Goal: Task Accomplishment & Management: Use online tool/utility

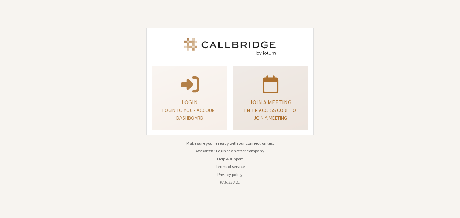
click at [262, 98] on p "Join a meeting" at bounding box center [270, 102] width 57 height 9
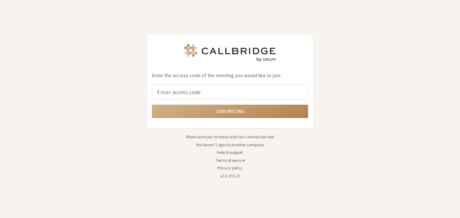
click at [119, 38] on div "Enter the access code of the meeting you would like to join. Join meeting Make …" at bounding box center [230, 109] width 460 height 218
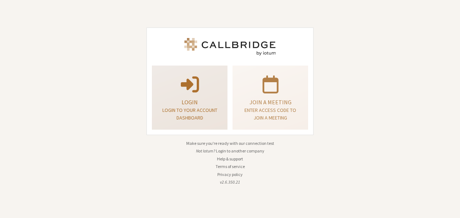
click at [169, 79] on p at bounding box center [189, 83] width 57 height 20
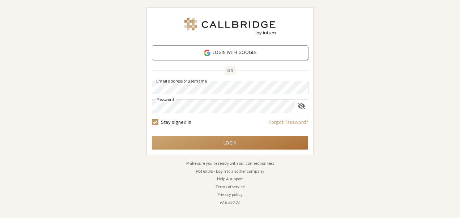
click at [229, 142] on button "Login" at bounding box center [230, 142] width 156 height 13
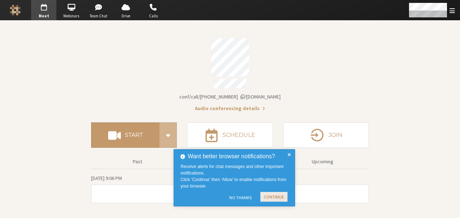
click at [267, 197] on button "Continue" at bounding box center [273, 197] width 27 height 10
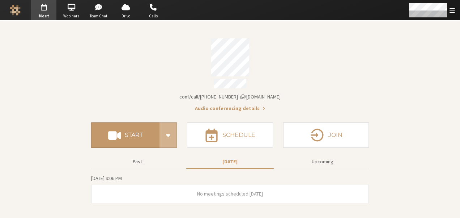
click at [142, 156] on button "Past" at bounding box center [137, 161] width 87 height 13
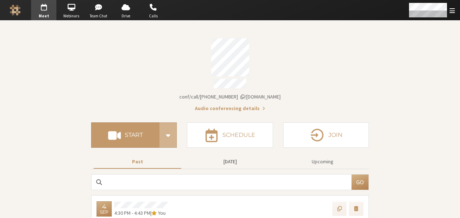
click at [236, 159] on button "[DATE]" at bounding box center [229, 161] width 87 height 13
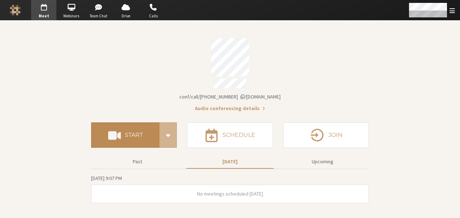
click at [131, 135] on h4 "Start" at bounding box center [134, 135] width 18 height 6
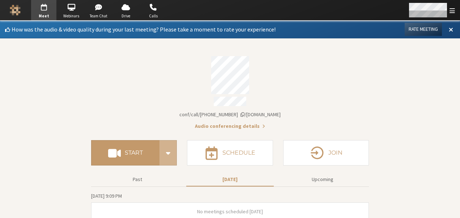
click at [451, 9] on span "Open menu" at bounding box center [451, 10] width 5 height 7
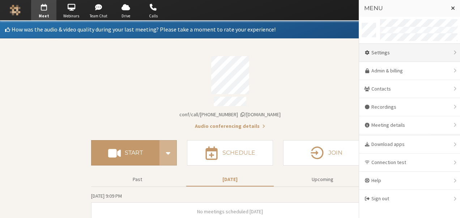
click at [395, 53] on div "Settings" at bounding box center [409, 53] width 101 height 18
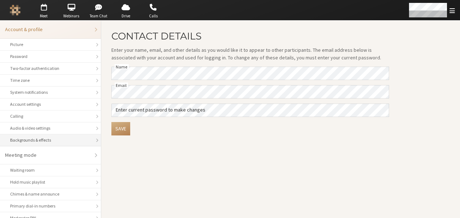
click at [59, 137] on div "Backgrounds & effects" at bounding box center [50, 140] width 81 height 7
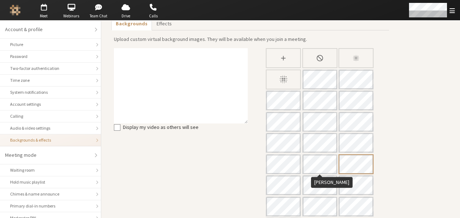
scroll to position [30, 0]
click at [39, 8] on span "button" at bounding box center [43, 7] width 25 height 12
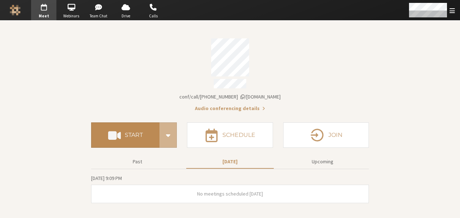
click at [136, 133] on h4 "Start" at bounding box center [134, 135] width 18 height 6
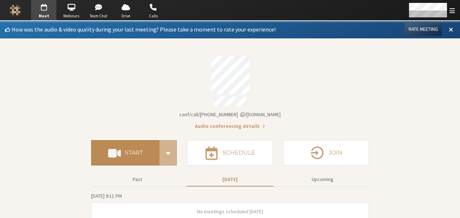
click at [128, 141] on button "Start" at bounding box center [125, 152] width 68 height 25
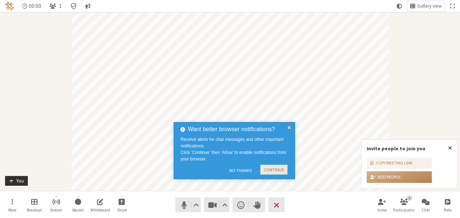
click at [275, 169] on button "Continue" at bounding box center [273, 170] width 27 height 10
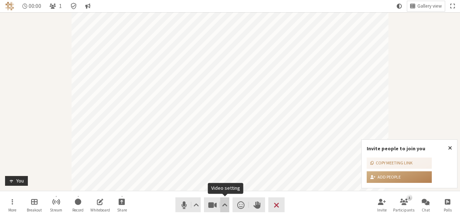
click at [223, 204] on span "Video setting" at bounding box center [224, 205] width 5 height 10
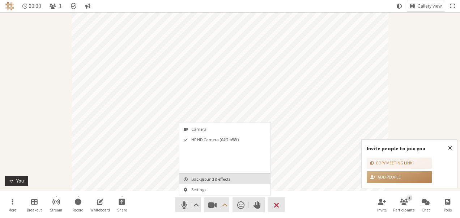
click at [223, 177] on span "Background & effects" at bounding box center [229, 178] width 76 height 5
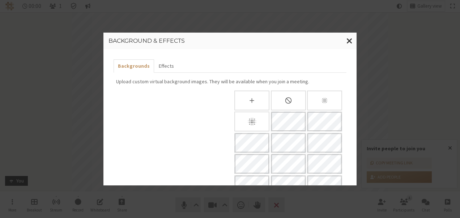
scroll to position [0, 0]
click at [349, 41] on span "Close modal" at bounding box center [349, 40] width 6 height 9
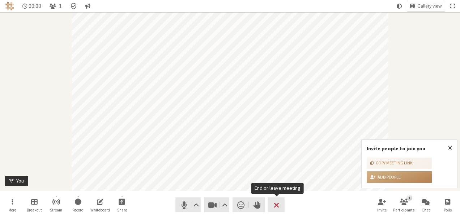
drag, startPoint x: 276, startPoint y: 213, endPoint x: 276, endPoint y: 208, distance: 5.4
click at [276, 208] on nav "More Breakout Stream Record Whiteboard Share Audio Video Send a reaction Raise …" at bounding box center [230, 204] width 456 height 27
click at [276, 208] on span "End or leave meeting" at bounding box center [276, 205] width 5 height 10
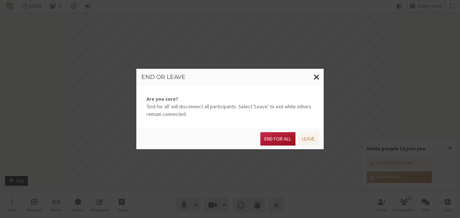
click at [275, 137] on button "End for all" at bounding box center [277, 138] width 35 height 13
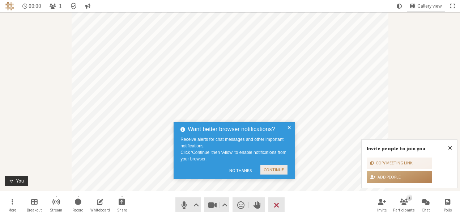
click at [273, 165] on button "Continue" at bounding box center [273, 170] width 27 height 10
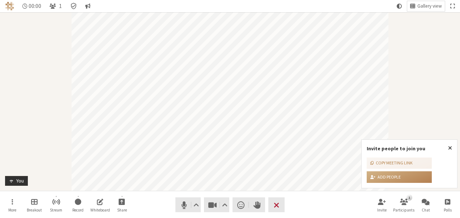
click at [275, 204] on span "End or leave meeting" at bounding box center [276, 205] width 5 height 10
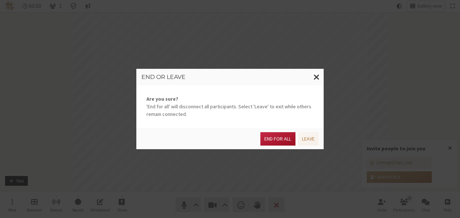
click at [268, 142] on button "End for all" at bounding box center [277, 138] width 35 height 13
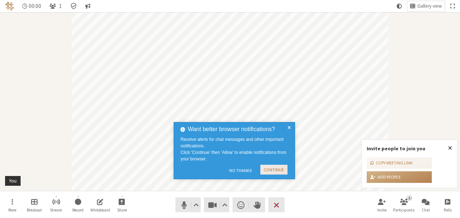
click at [272, 169] on button "Continue" at bounding box center [273, 170] width 27 height 10
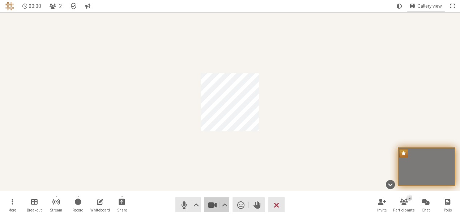
click at [212, 205] on span "Stop video (Alt+V)" at bounding box center [213, 205] width 10 height 10
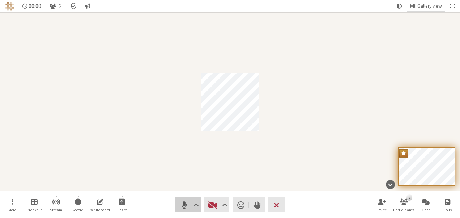
click at [176, 202] on button "Audio" at bounding box center [187, 204] width 25 height 15
click at [208, 201] on span "Start video (Alt+V)" at bounding box center [213, 205] width 10 height 10
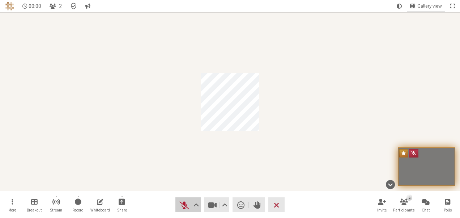
click at [187, 204] on span "Unmute (Alt+A)" at bounding box center [184, 205] width 10 height 10
click at [223, 207] on span "Video setting" at bounding box center [224, 205] width 5 height 10
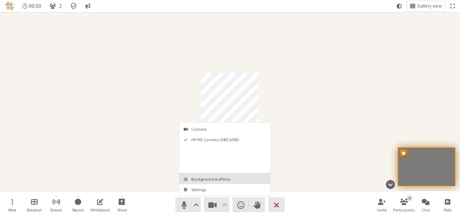
click at [216, 176] on span "Background & effects" at bounding box center [229, 178] width 76 height 5
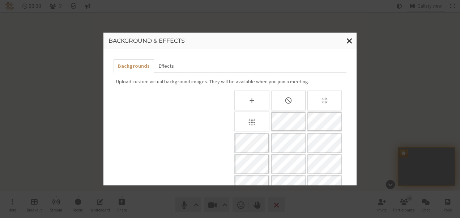
scroll to position [161, 0]
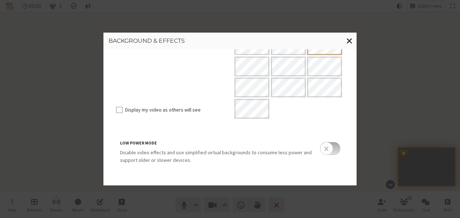
click at [333, 148] on input "checkbox" at bounding box center [330, 148] width 20 height 13
click at [350, 39] on span "Close modal" at bounding box center [349, 40] width 6 height 9
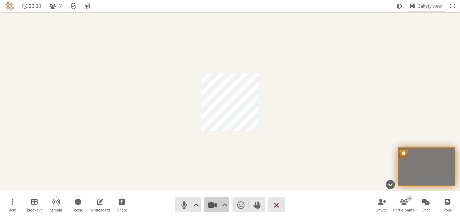
click at [205, 207] on button "Video" at bounding box center [216, 204] width 25 height 15
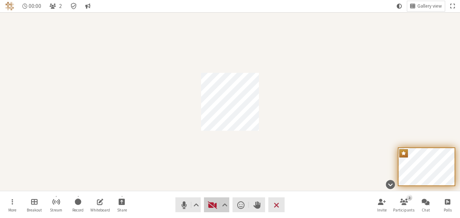
click at [205, 207] on button "Video" at bounding box center [216, 204] width 25 height 15
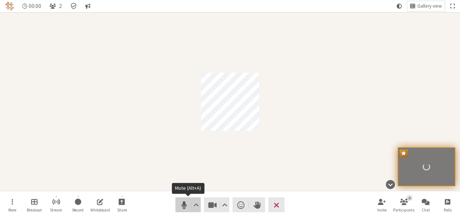
click at [182, 205] on span "Mute (Alt+A)" at bounding box center [184, 205] width 10 height 10
click at [277, 206] on span "End or leave meeting" at bounding box center [276, 205] width 5 height 10
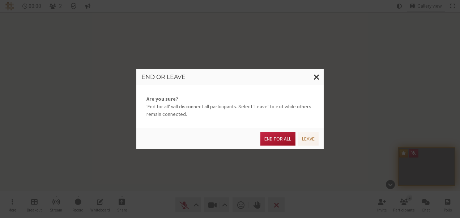
click at [278, 137] on button "End for all" at bounding box center [277, 138] width 35 height 13
